Goal: Transaction & Acquisition: Book appointment/travel/reservation

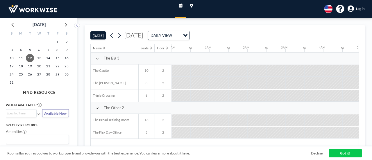
scroll to position [0, 416]
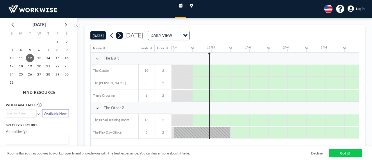
click at [121, 33] on icon at bounding box center [119, 35] width 4 height 7
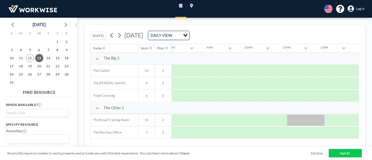
scroll to position [0, 0]
click at [39, 57] on span "13" at bounding box center [39, 58] width 8 height 8
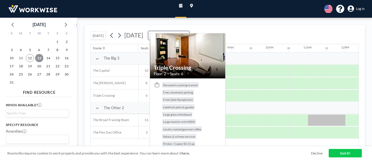
scroll to position [0, 283]
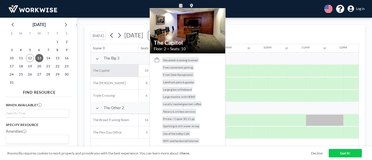
click at [112, 69] on div "The Capitol" at bounding box center [114, 71] width 47 height 12
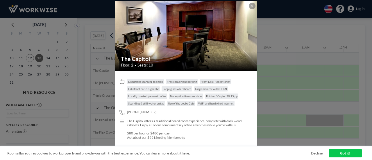
click at [184, 107] on div "Document scanning to email Free convenient parking Front Desk Receptionist Lake…" at bounding box center [187, 93] width 120 height 29
click at [252, 7] on icon at bounding box center [252, 6] width 2 height 3
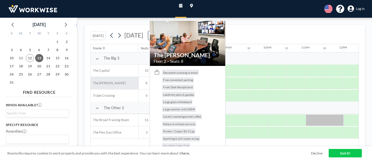
click at [116, 79] on div "The [PERSON_NAME]" at bounding box center [114, 83] width 47 height 12
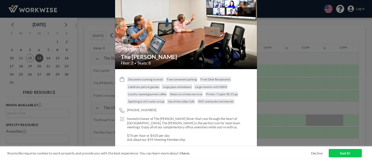
click at [95, 112] on div "The James Floor: 2 • Seats: 8 Document scanning to email Free convenient parkin…" at bounding box center [186, 80] width 372 height 160
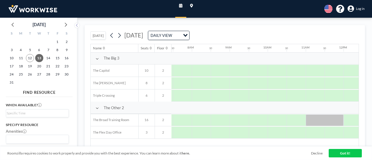
click at [357, 11] on span "Log in" at bounding box center [360, 9] width 8 height 4
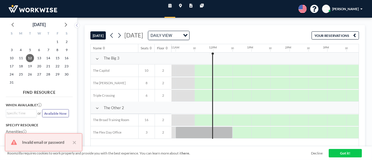
scroll to position [0, 416]
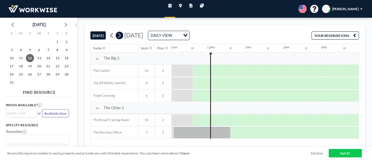
click at [122, 37] on button at bounding box center [120, 36] width 8 height 8
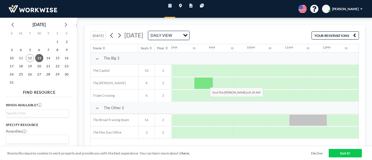
scroll to position [0, 302]
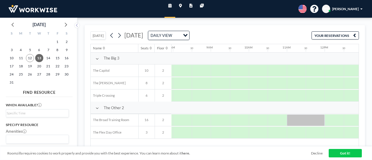
click at [351, 9] on span "[PERSON_NAME]" at bounding box center [345, 9] width 26 height 4
click at [343, 22] on link "Profile" at bounding box center [348, 23] width 42 height 10
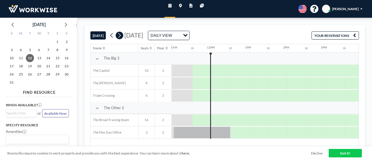
click at [120, 35] on icon at bounding box center [119, 35] width 4 height 7
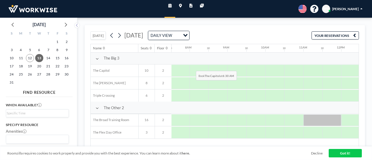
scroll to position [0, 302]
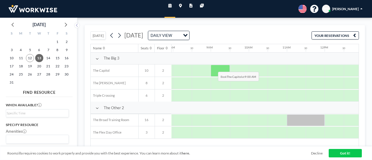
click at [214, 67] on div at bounding box center [220, 71] width 19 height 12
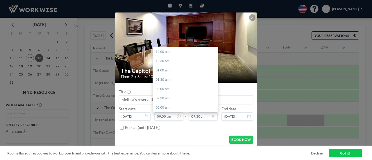
scroll to position [177, 0]
click at [166, 96] on div "12:00 pm" at bounding box center [187, 98] width 68 height 9
type input "12:00 pm"
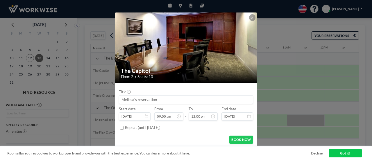
scroll to position [223, 0]
drag, startPoint x: 159, startPoint y: 101, endPoint x: 81, endPoint y: 100, distance: 77.6
click at [81, 100] on div "The Capitol Floor: 2 • Seats: 10 Title Start date Aug 13, 2025 From 09:00 am - …" at bounding box center [186, 80] width 372 height 160
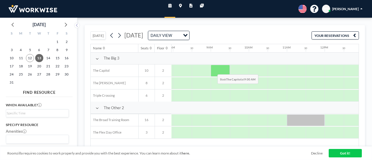
click at [213, 69] on div at bounding box center [220, 71] width 19 height 12
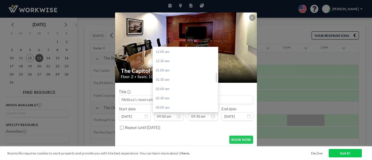
scroll to position [177, 0]
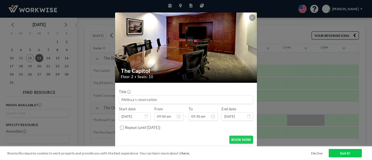
click at [148, 97] on input at bounding box center [186, 100] width 134 height 8
type input "Ascendion"
click at [253, 16] on button at bounding box center [252, 17] width 7 height 7
